Goal: Navigation & Orientation: Find specific page/section

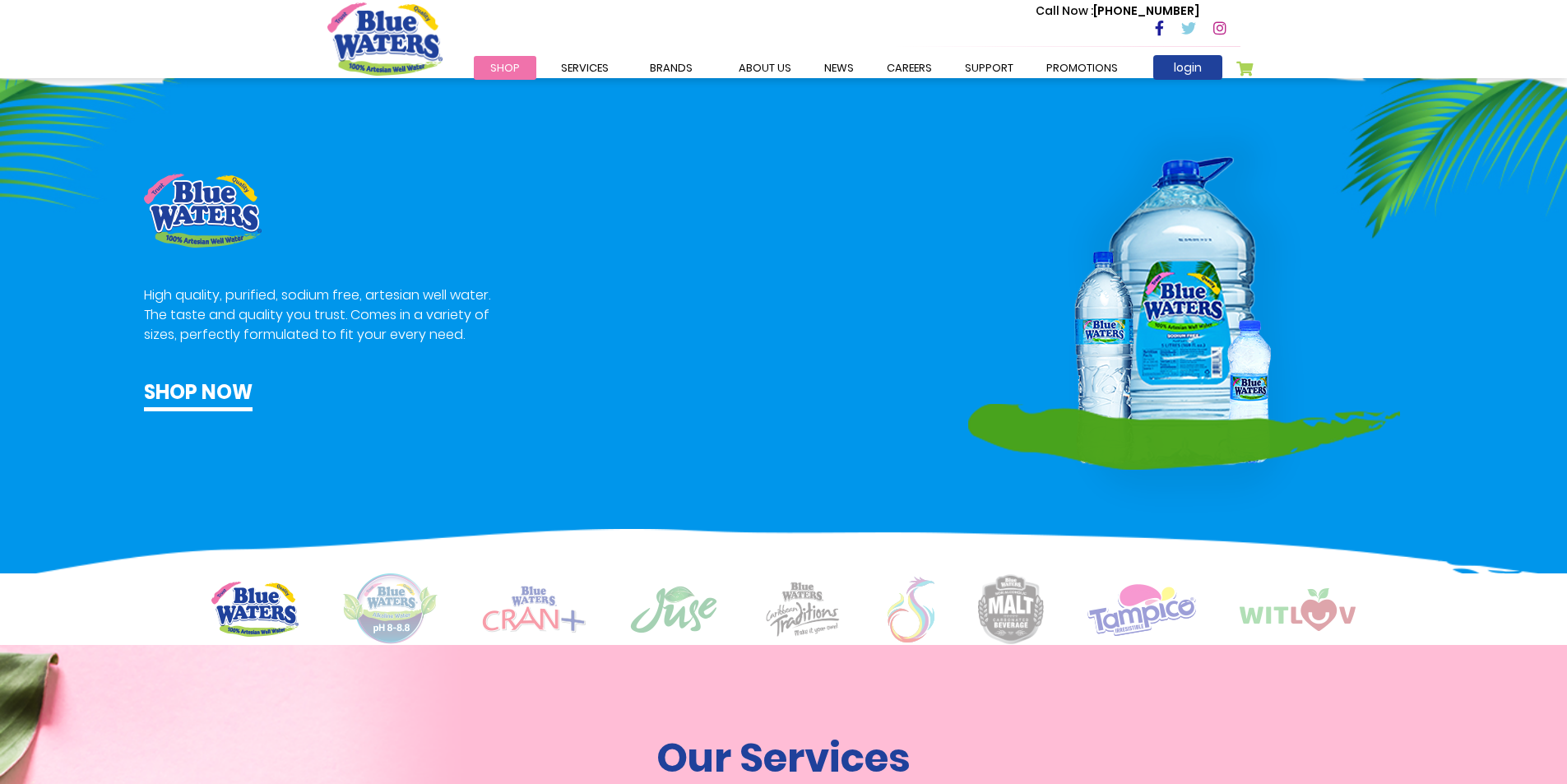
scroll to position [575, 0]
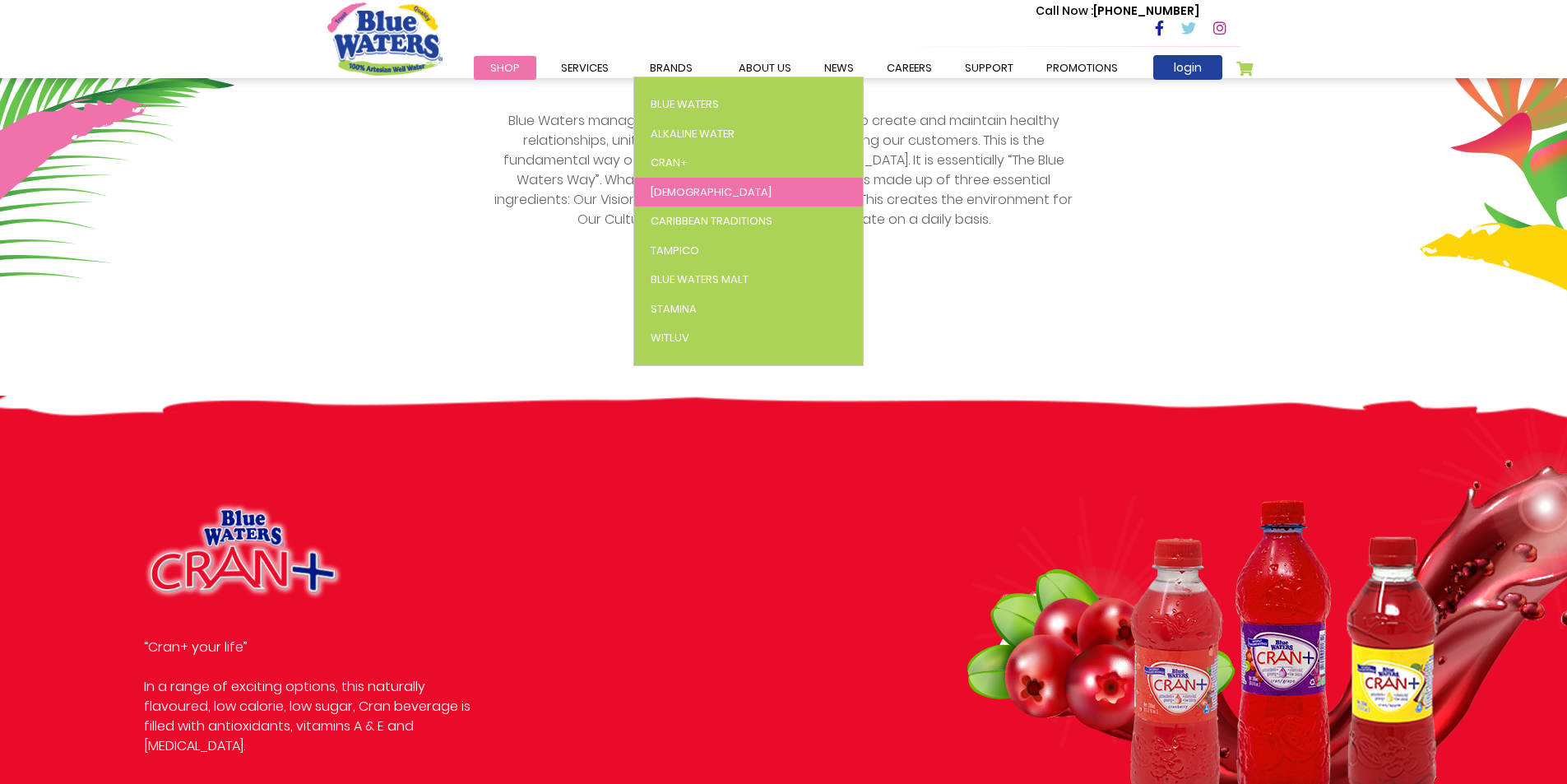
click at [699, 194] on link "[DEMOGRAPHIC_DATA]" at bounding box center [748, 192] width 229 height 29
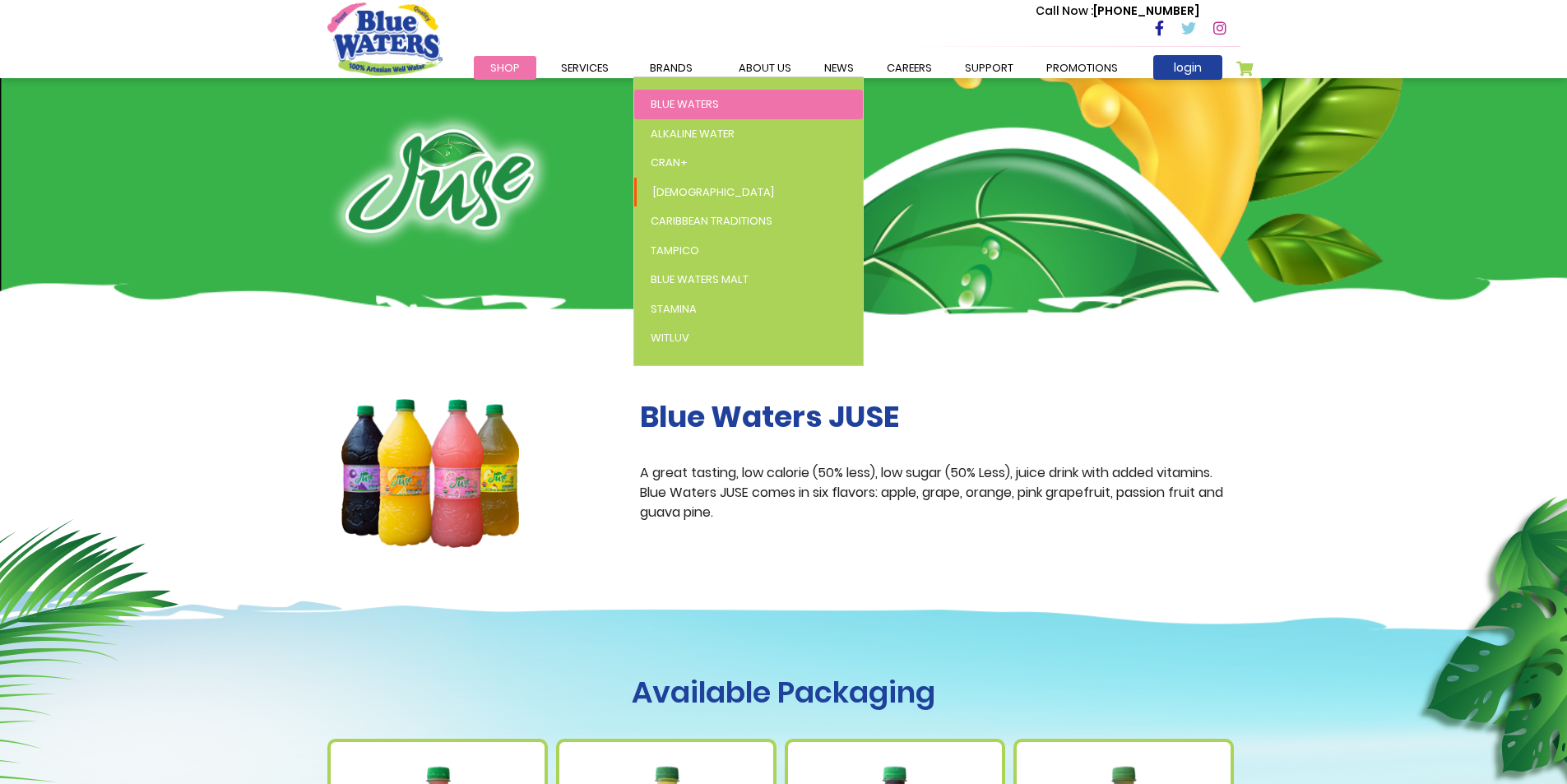
click at [666, 100] on span "Blue Waters" at bounding box center [685, 104] width 68 height 15
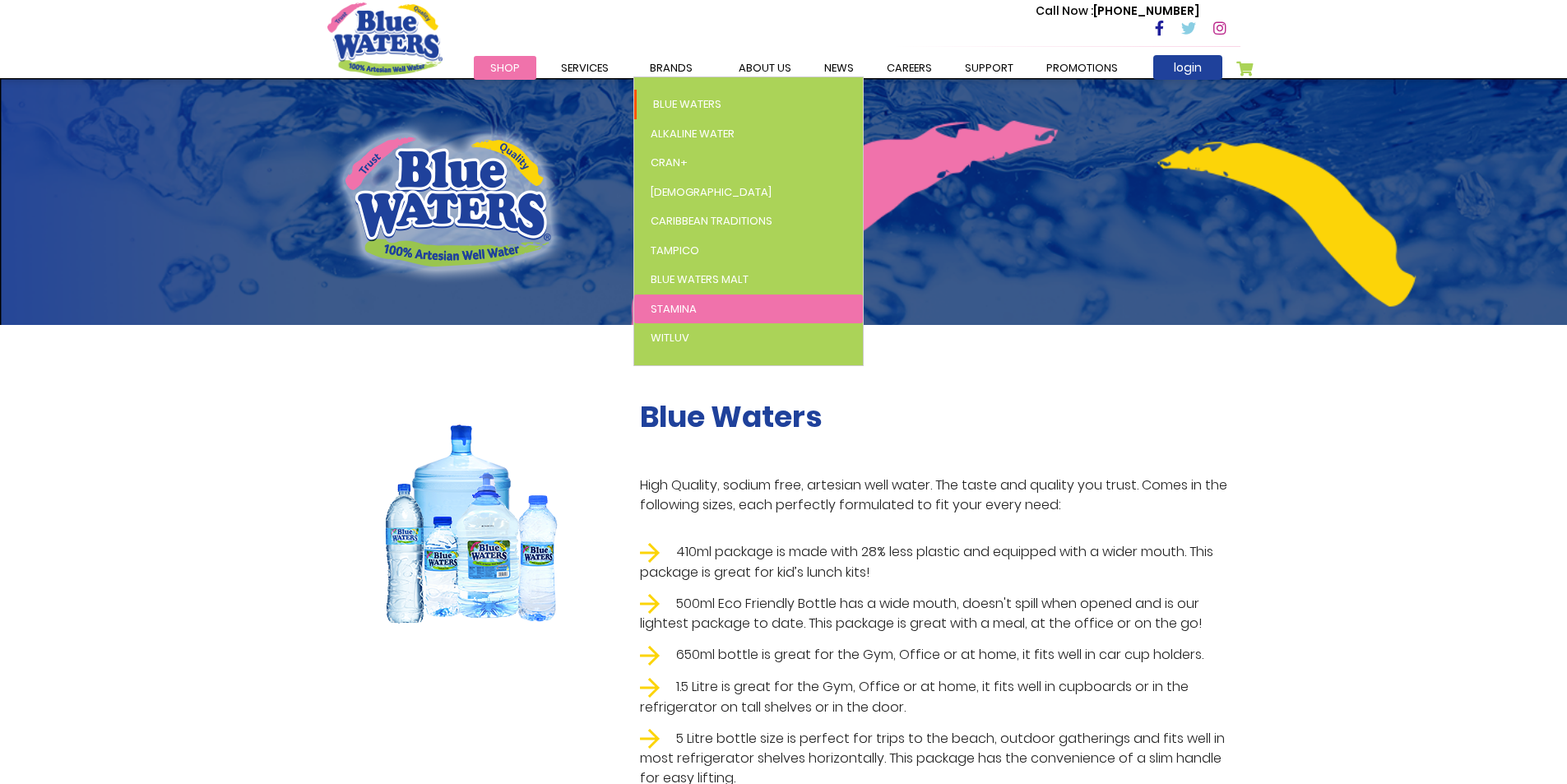
click at [682, 310] on span "Stamina" at bounding box center [674, 309] width 46 height 15
